Goal: Information Seeking & Learning: Compare options

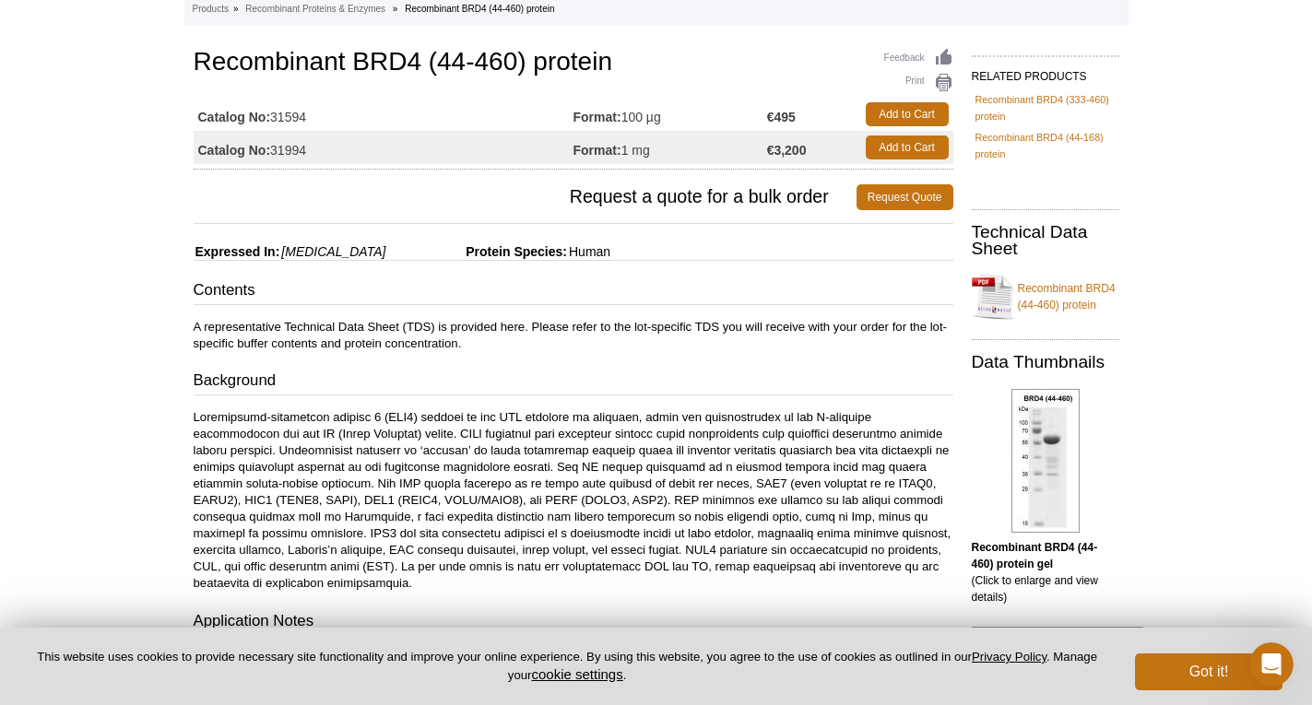
scroll to position [9, 0]
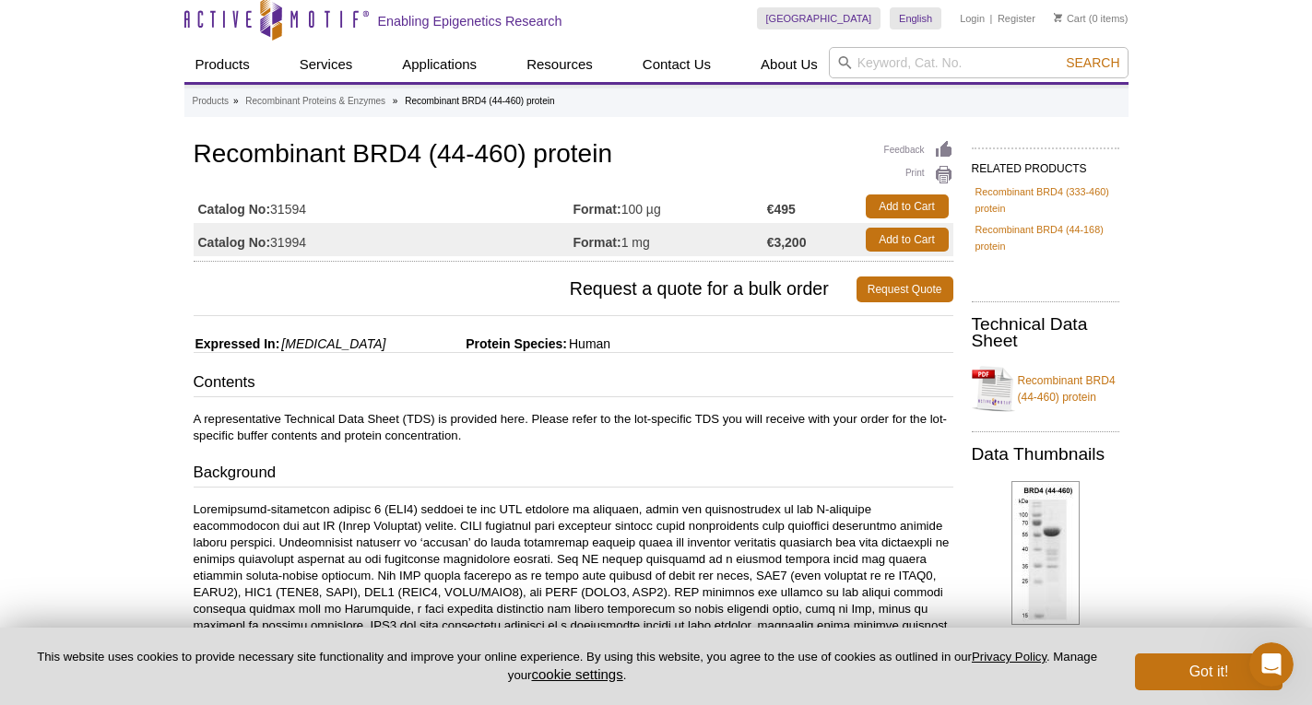
click at [714, 217] on td "Format: 100 µg" at bounding box center [670, 206] width 194 height 33
click at [1033, 185] on link "Recombinant BRD4 (333-460) protein" at bounding box center [1045, 199] width 140 height 33
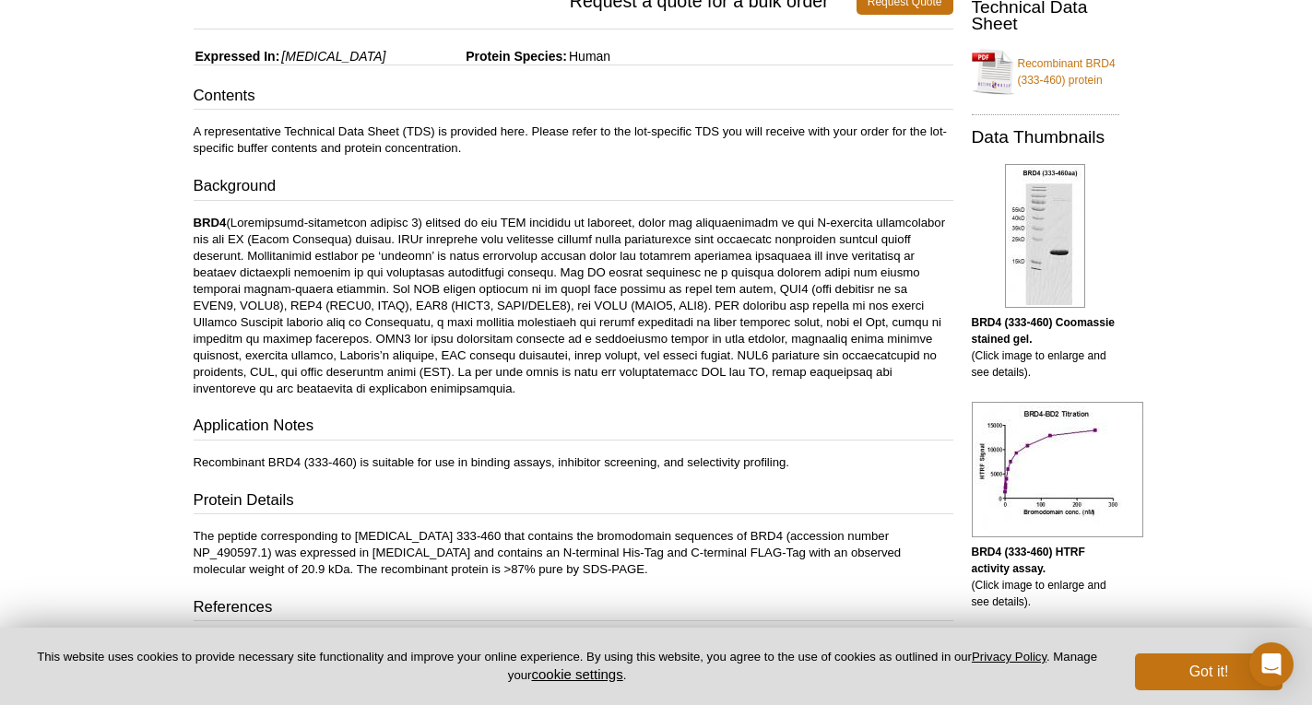
scroll to position [461, 0]
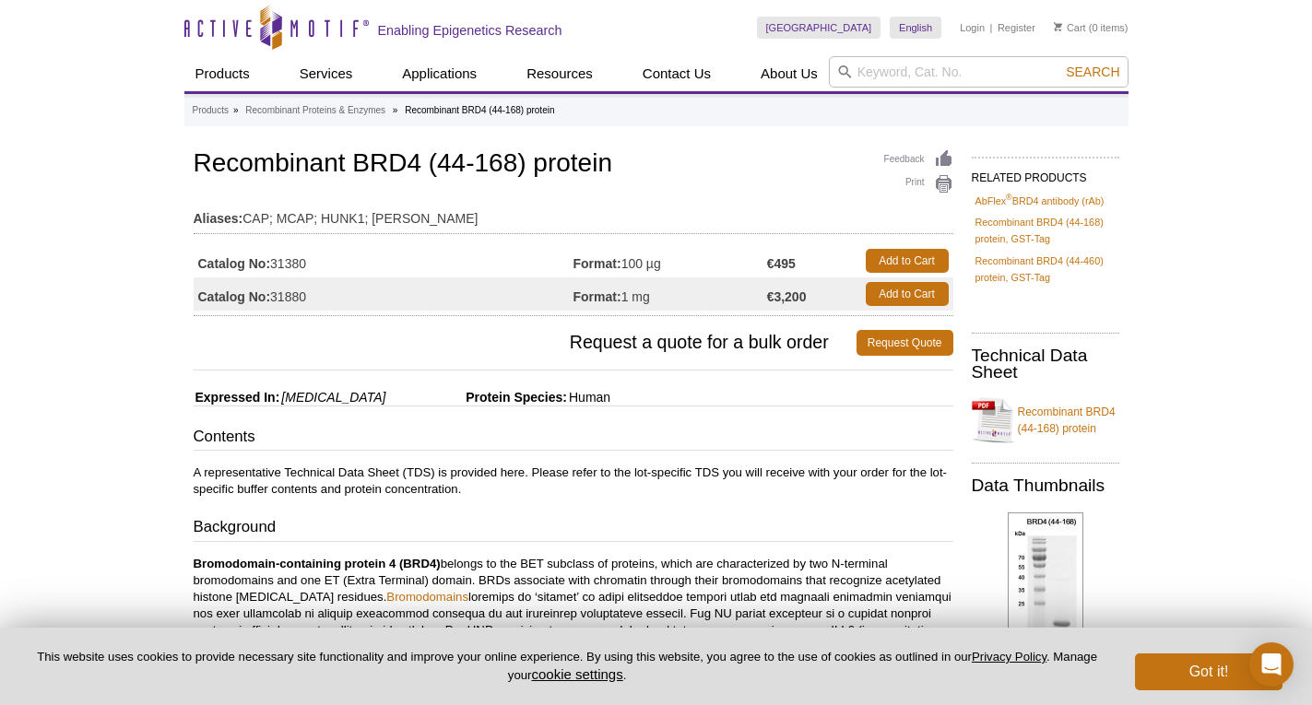
click at [665, 256] on td "Format: 100 µg" at bounding box center [670, 260] width 194 height 33
click at [1187, 665] on button "Got it!" at bounding box center [1208, 671] width 147 height 37
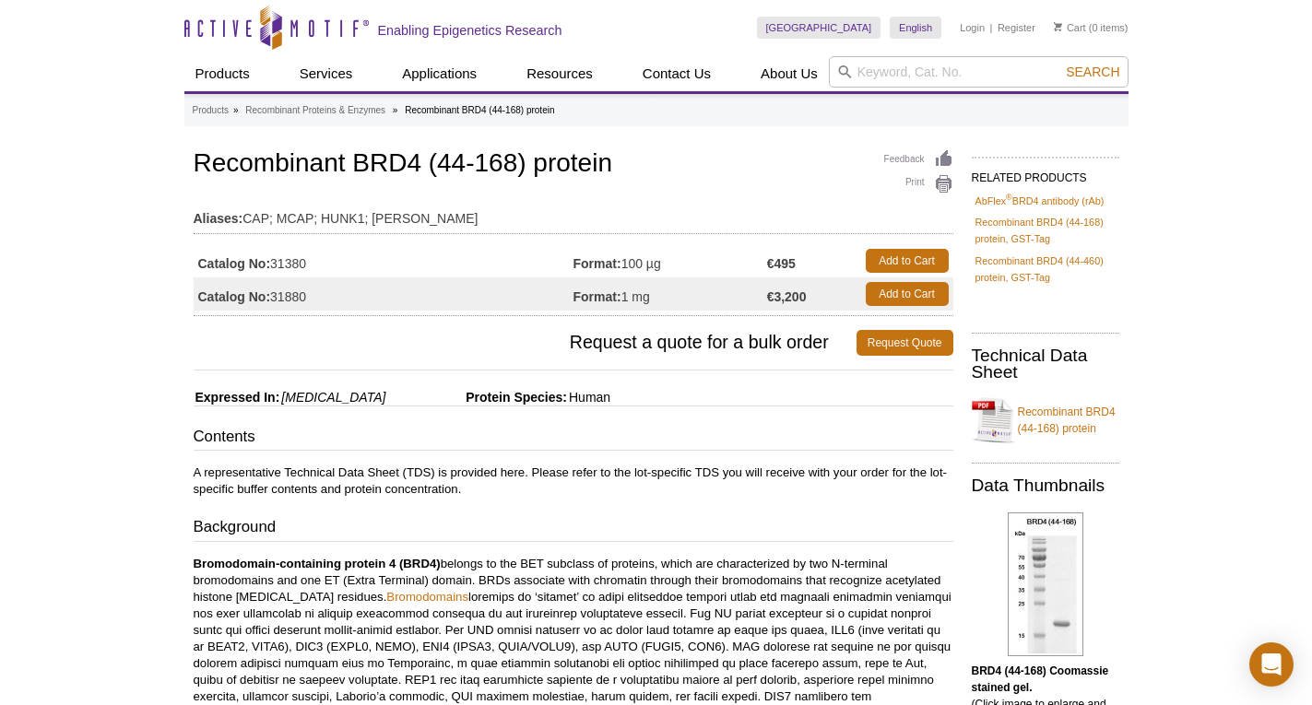
scroll to position [461, 0]
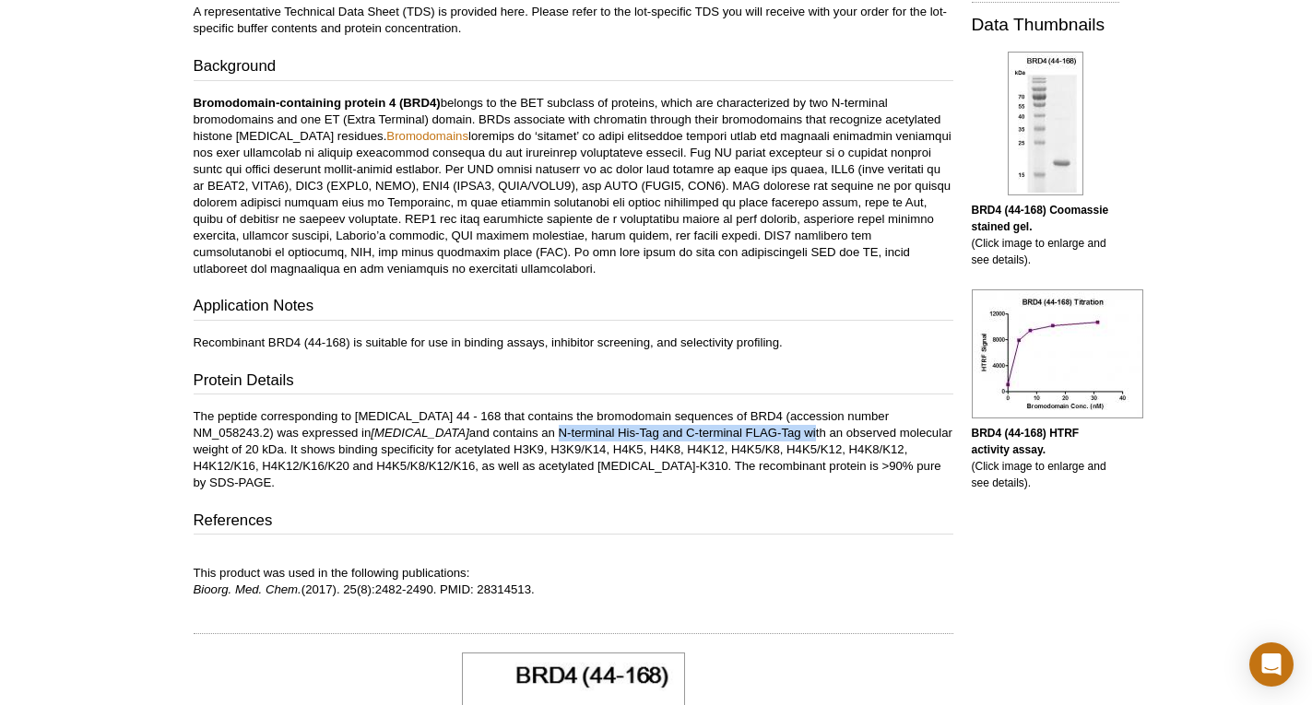
drag, startPoint x: 409, startPoint y: 432, endPoint x: 672, endPoint y: 439, distance: 262.8
click at [672, 439] on p "The peptide corresponding to [MEDICAL_DATA] 44 - 168 that contains the bromodom…" at bounding box center [573, 449] width 759 height 83
click at [724, 437] on p "The peptide corresponding to [MEDICAL_DATA] 44 - 168 that contains the bromodom…" at bounding box center [573, 449] width 759 height 83
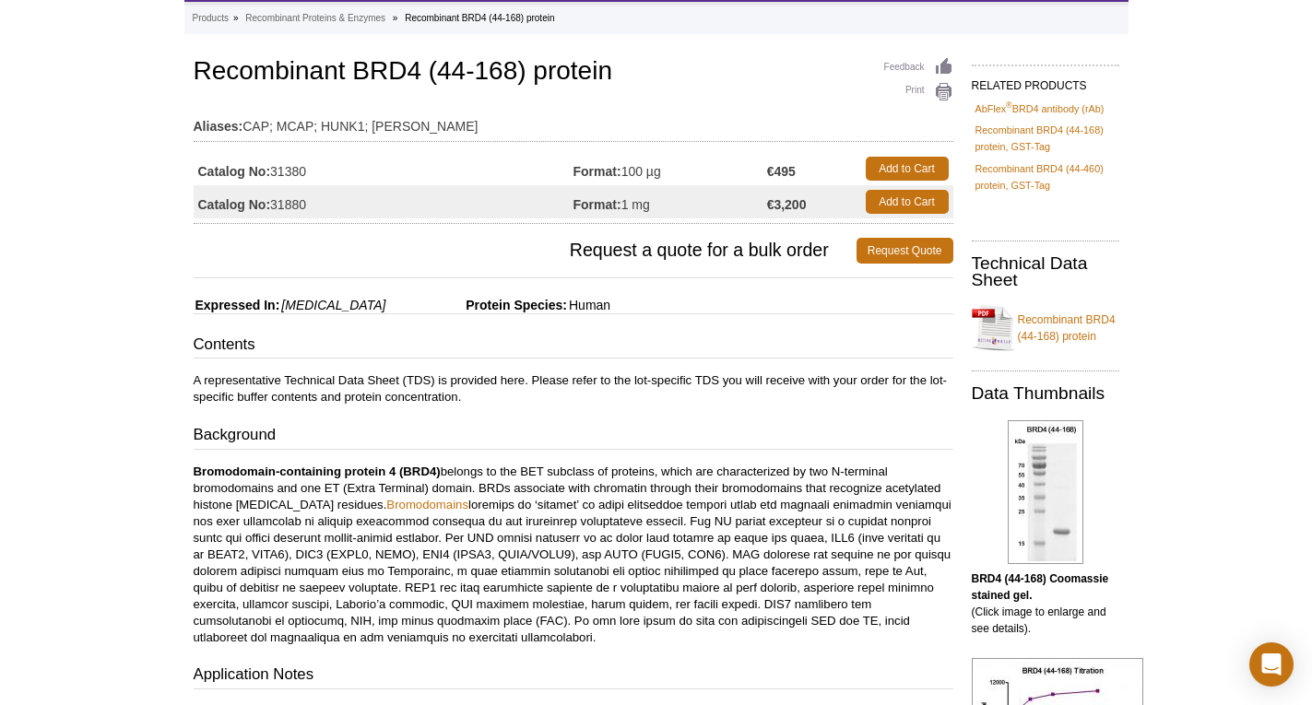
scroll to position [0, 0]
